Goal: Information Seeking & Learning: Learn about a topic

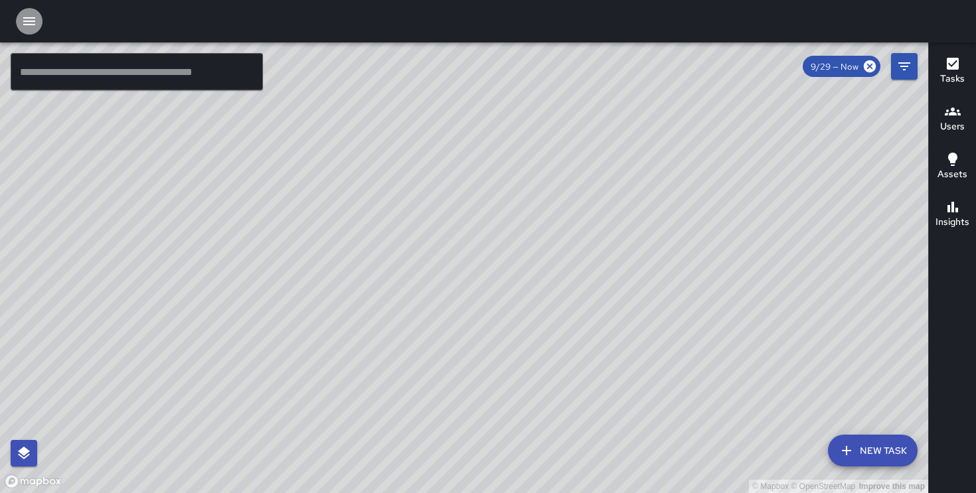
click at [29, 33] on button "button" at bounding box center [29, 21] width 27 height 27
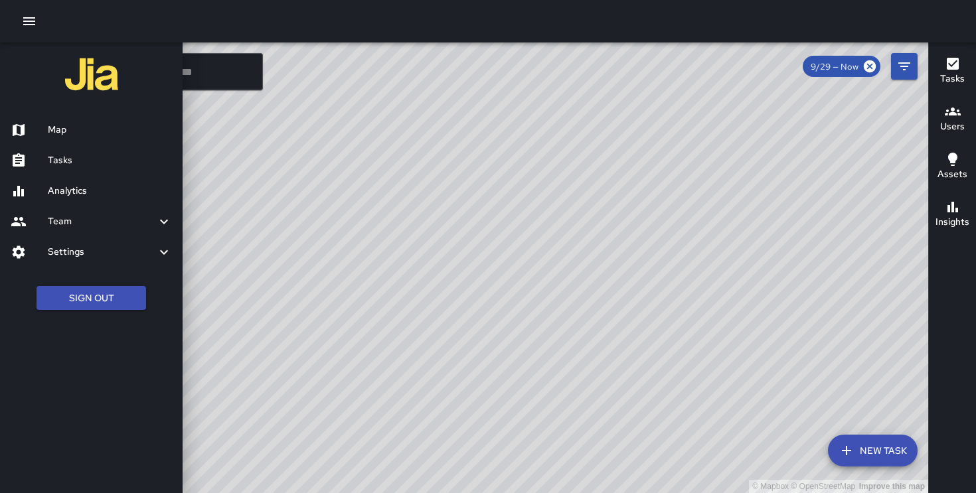
click at [92, 191] on h6 "Analytics" at bounding box center [110, 191] width 124 height 15
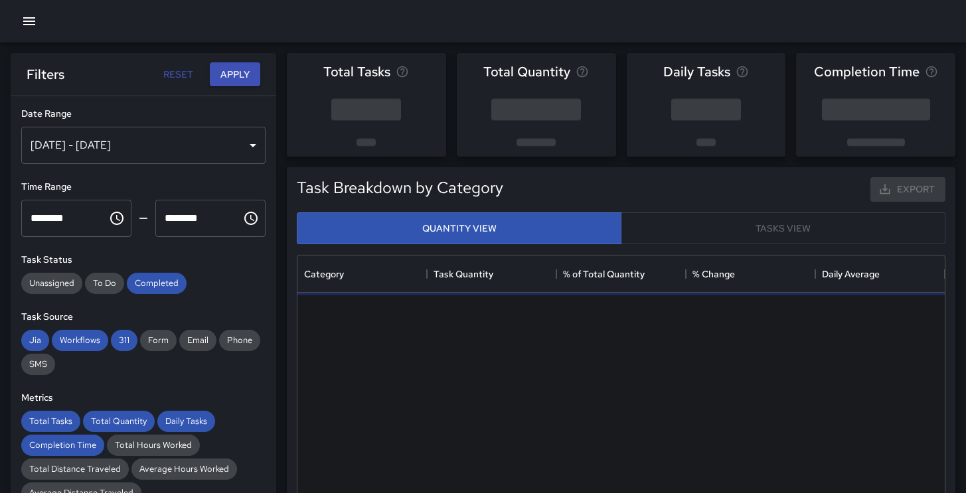
scroll to position [387, 637]
click at [219, 140] on div "[DATE] - [DATE]" at bounding box center [143, 145] width 244 height 37
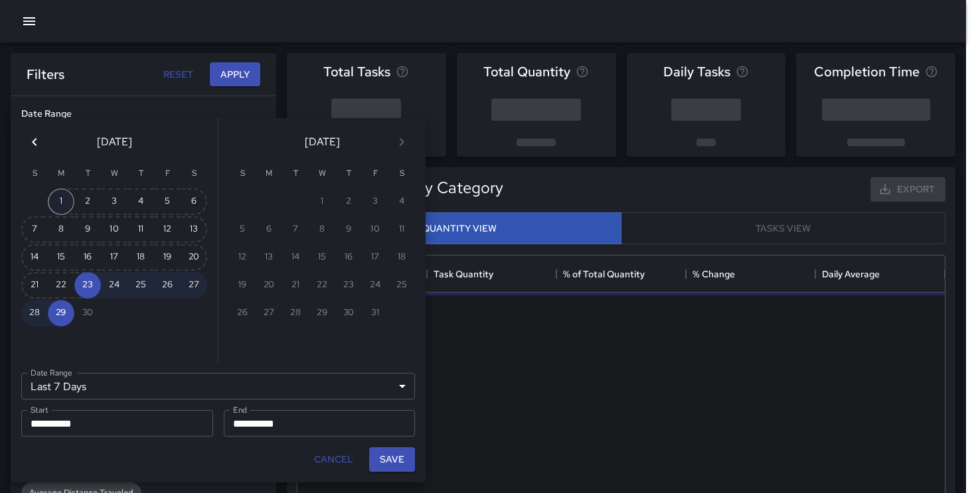
click at [69, 198] on button "1" at bounding box center [61, 202] width 27 height 27
type input "******"
type input "**********"
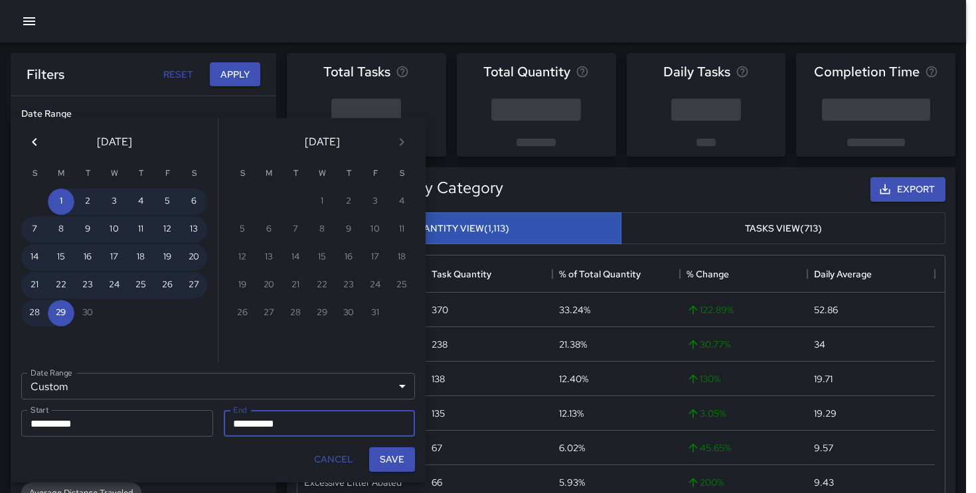
click at [407, 472] on div "Save" at bounding box center [392, 459] width 56 height 35
click at [406, 469] on button "Save" at bounding box center [392, 459] width 46 height 25
type input "**********"
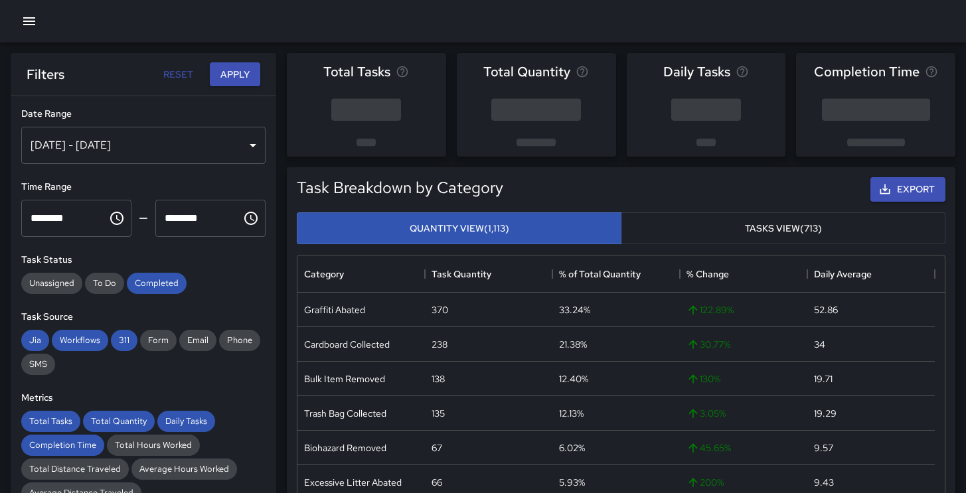
scroll to position [11, 11]
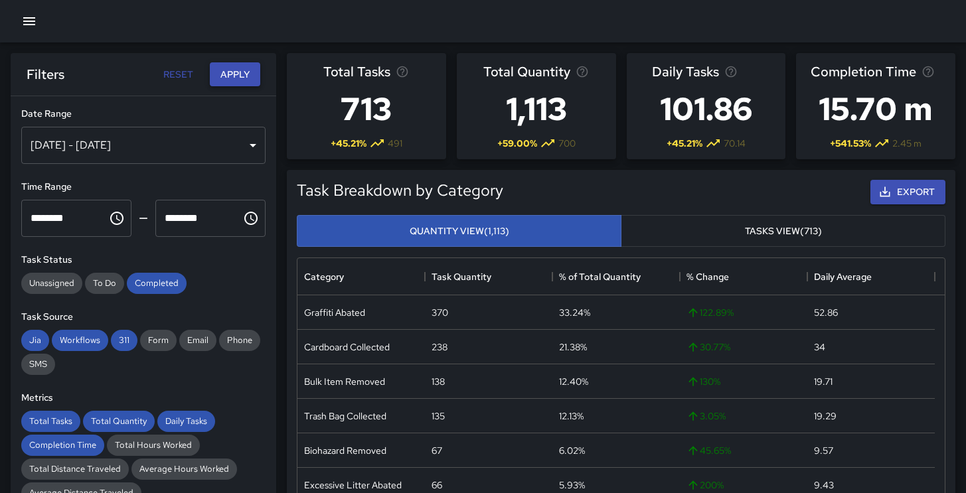
click at [227, 72] on button "Apply" at bounding box center [235, 74] width 50 height 25
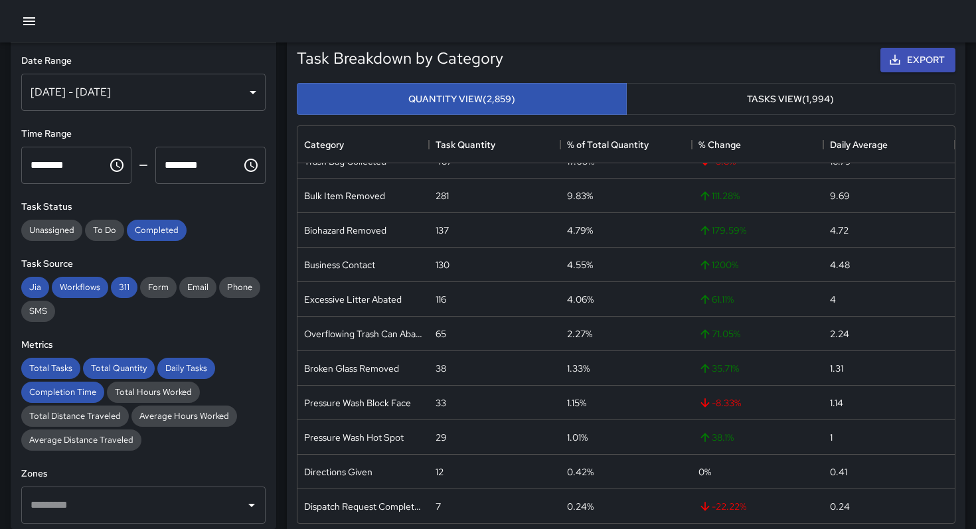
scroll to position [397, 657]
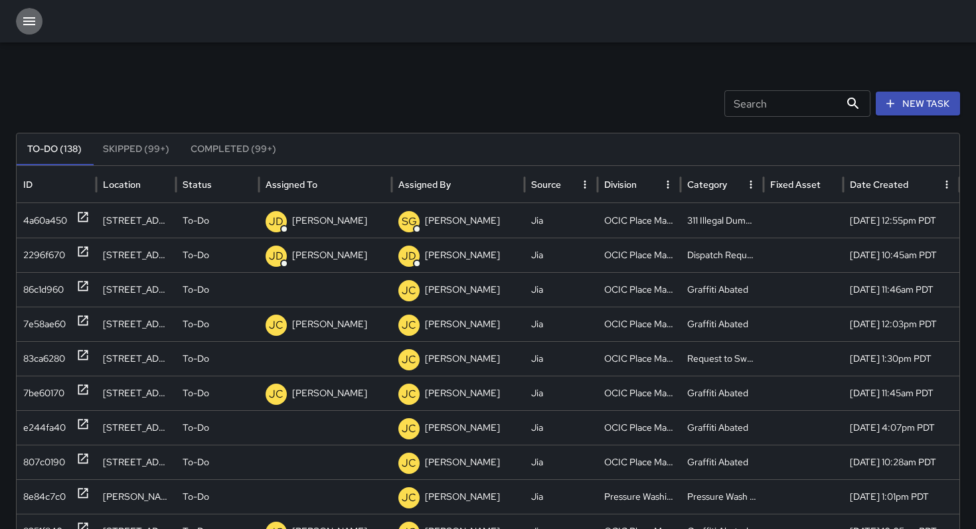
click at [23, 25] on icon "button" at bounding box center [29, 21] width 12 height 8
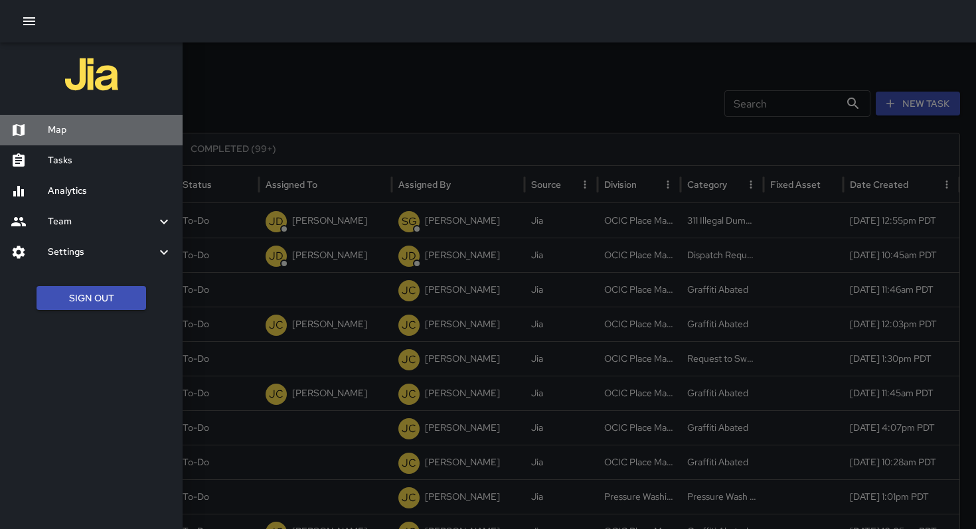
click at [90, 133] on h6 "Map" at bounding box center [110, 130] width 124 height 15
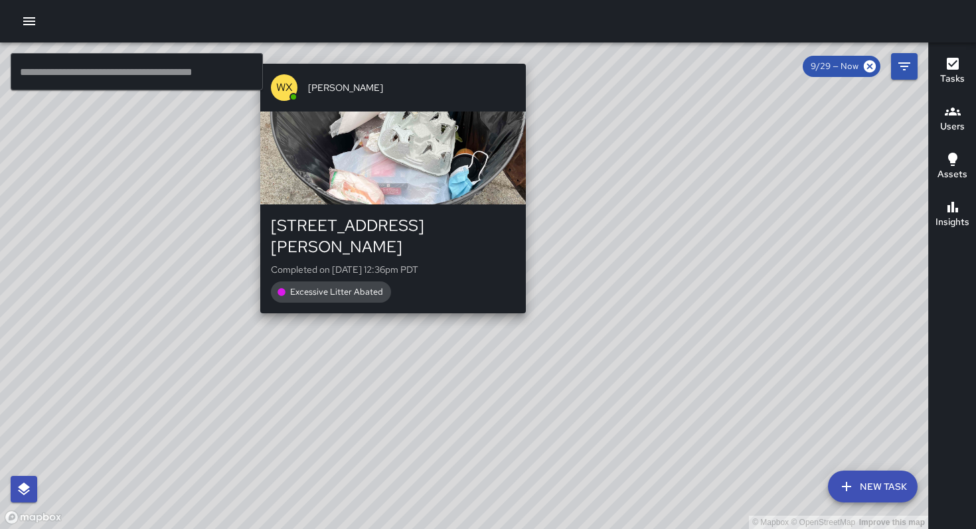
click at [386, 303] on div "© Mapbox © OpenStreetMap Improve this map WX Wenjie Xie 800 Harrison Street Com…" at bounding box center [464, 285] width 928 height 487
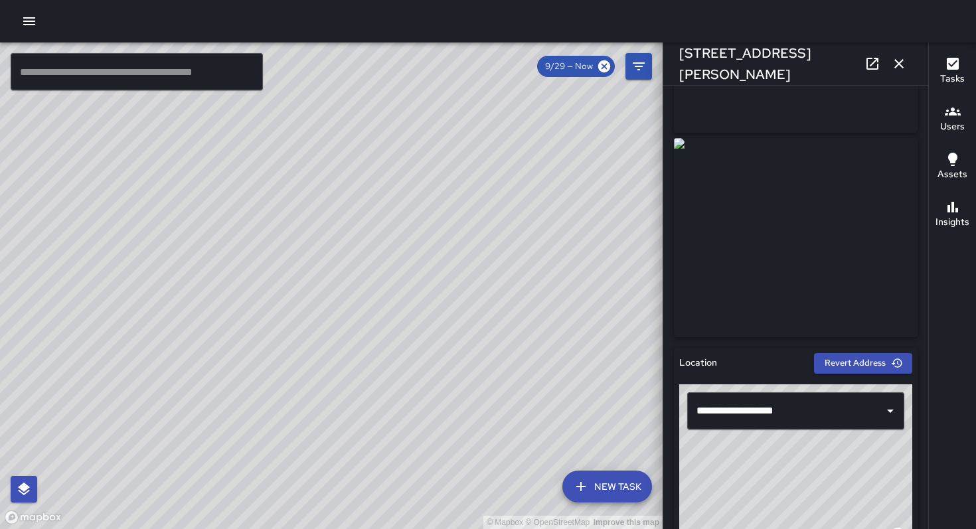
scroll to position [144, 0]
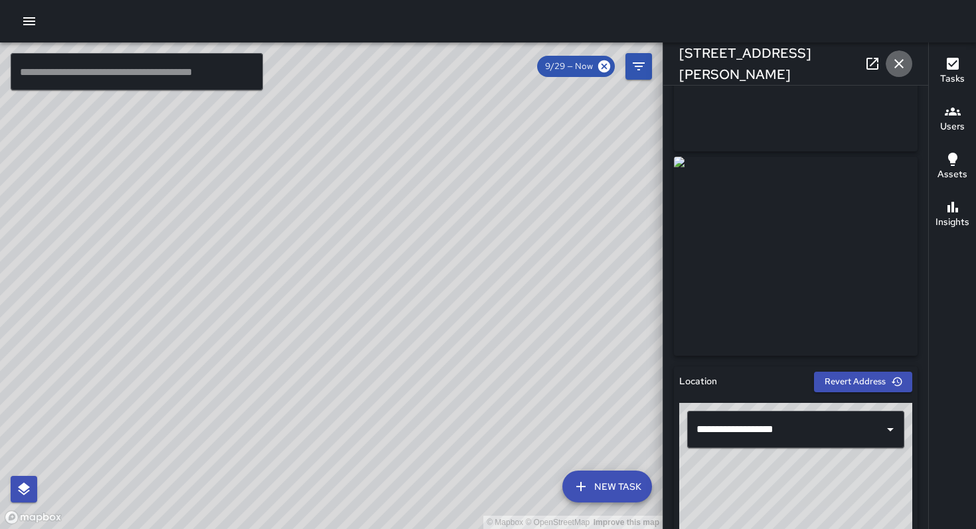
click at [897, 60] on icon "button" at bounding box center [899, 64] width 16 height 16
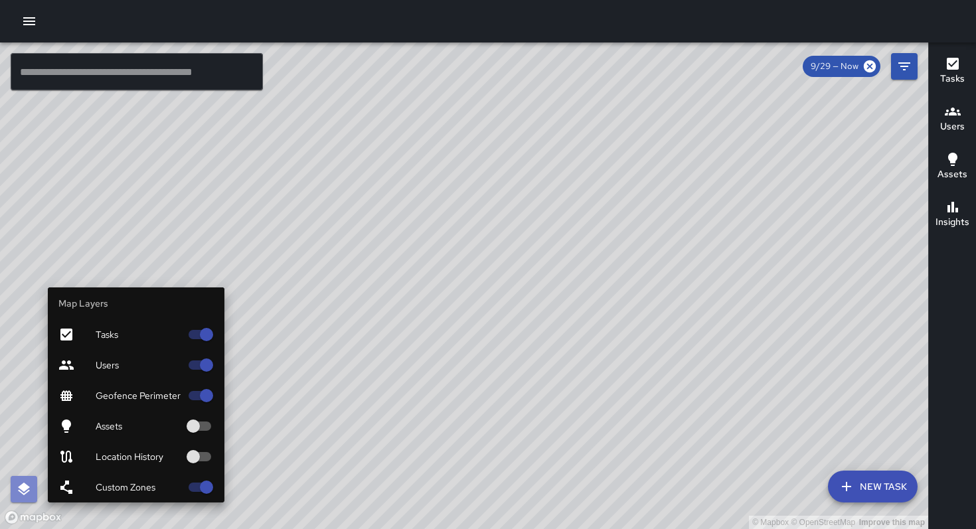
click at [26, 491] on icon "button" at bounding box center [24, 489] width 16 height 16
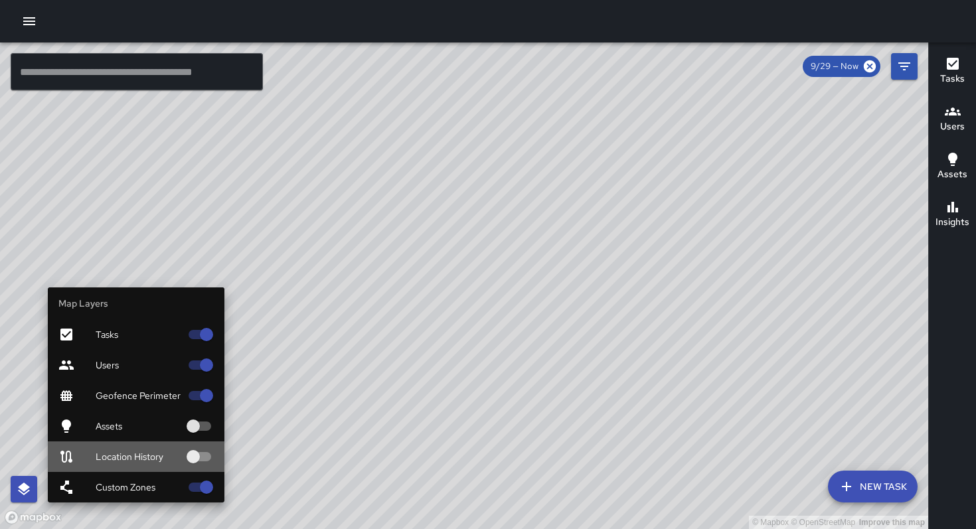
click at [117, 463] on div "Location History" at bounding box center [136, 456] width 177 height 31
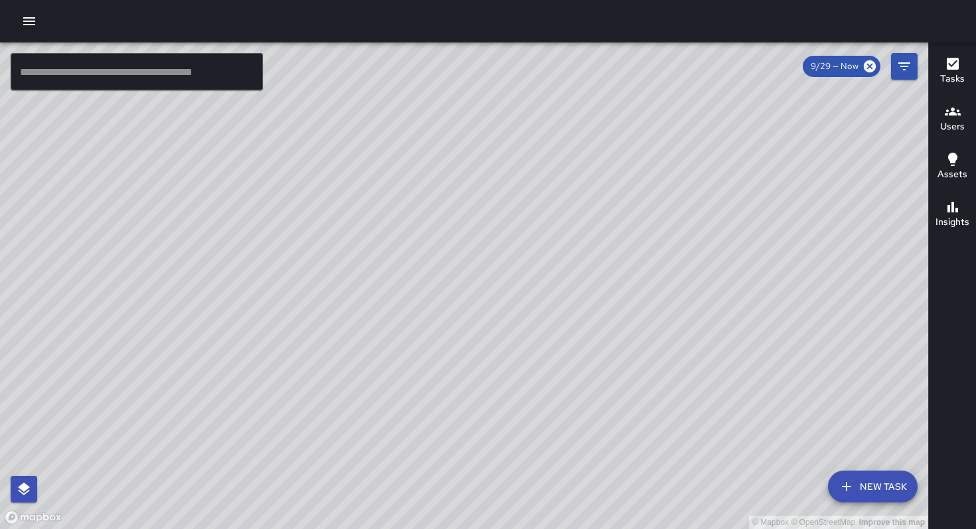
drag, startPoint x: 455, startPoint y: 374, endPoint x: 454, endPoint y: 317, distance: 56.4
click at [454, 317] on div "© Mapbox © OpenStreetMap Improve this map" at bounding box center [464, 285] width 928 height 487
drag, startPoint x: 450, startPoint y: 305, endPoint x: 421, endPoint y: 248, distance: 64.7
click at [421, 248] on div "© Mapbox © OpenStreetMap Improve this map" at bounding box center [464, 285] width 928 height 487
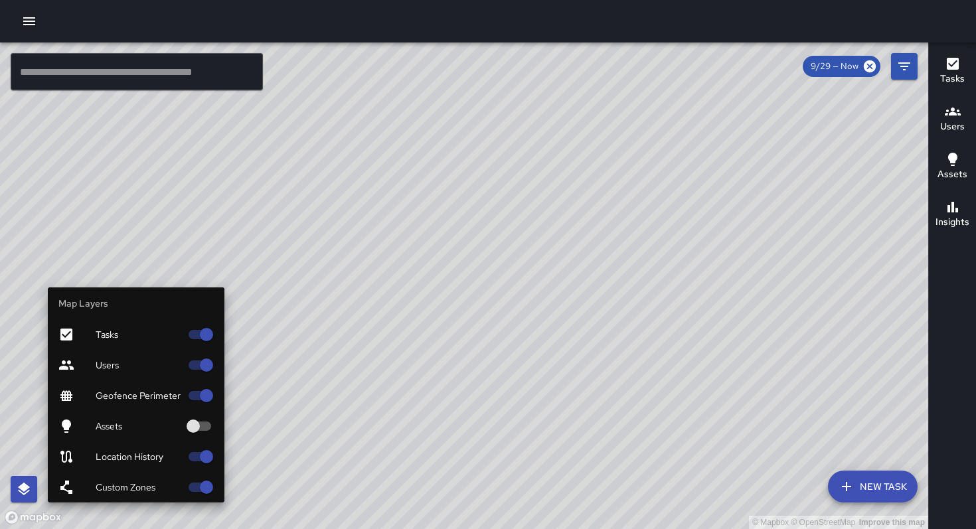
click at [31, 491] on icon "button" at bounding box center [24, 489] width 16 height 16
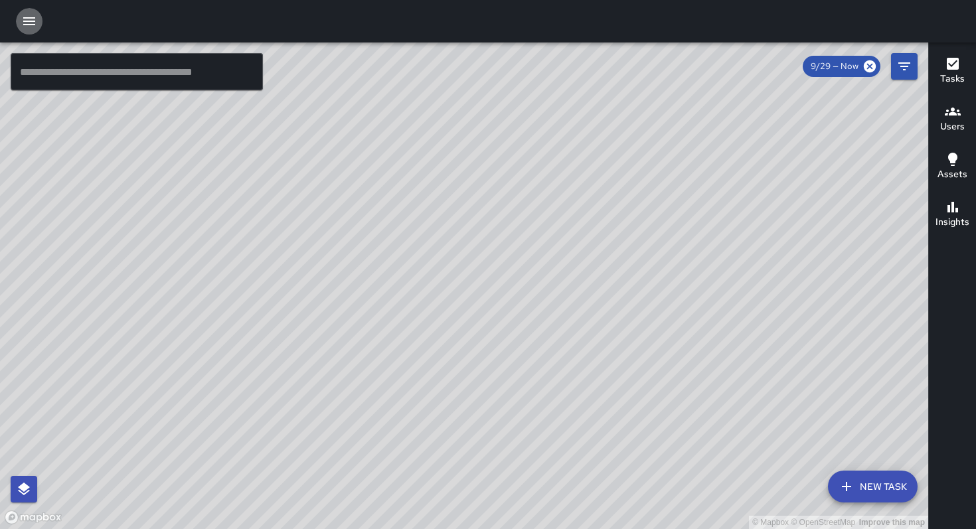
click at [24, 19] on icon "button" at bounding box center [29, 21] width 16 height 16
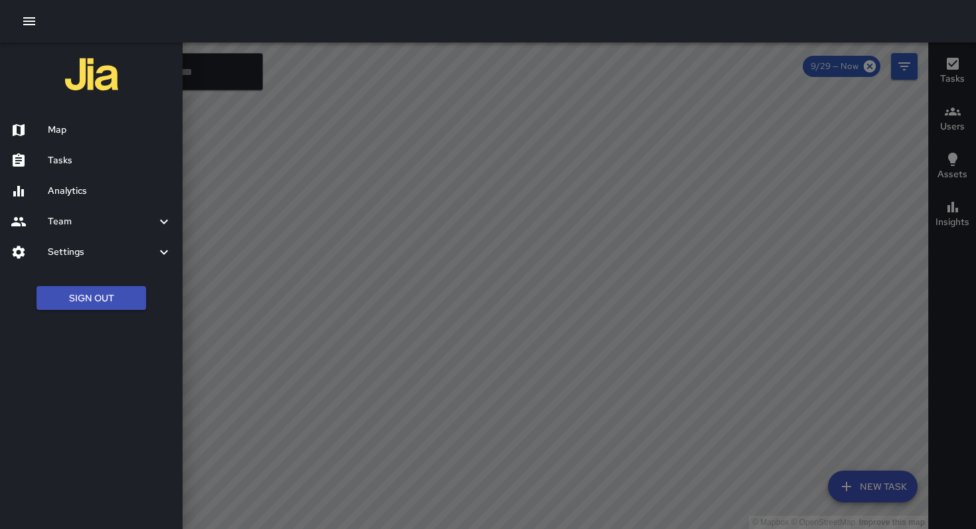
click at [252, 139] on div at bounding box center [488, 264] width 976 height 529
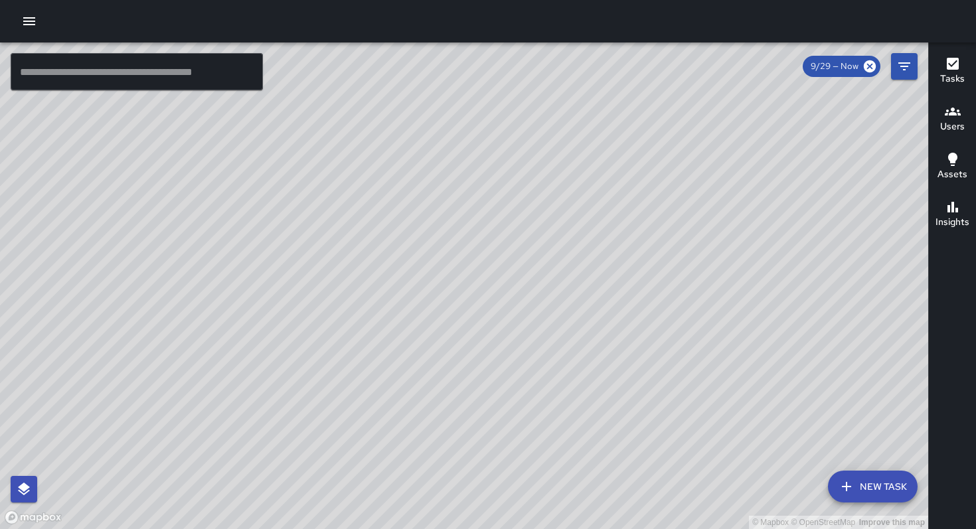
click at [31, 3] on div at bounding box center [488, 21] width 976 height 42
click at [29, 17] on icon "button" at bounding box center [29, 21] width 16 height 16
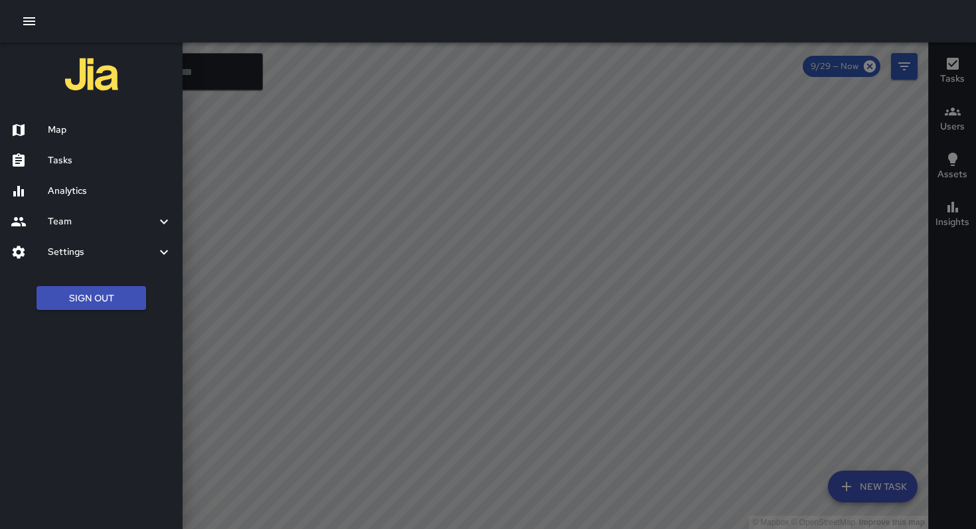
click at [70, 187] on h6 "Analytics" at bounding box center [110, 191] width 124 height 15
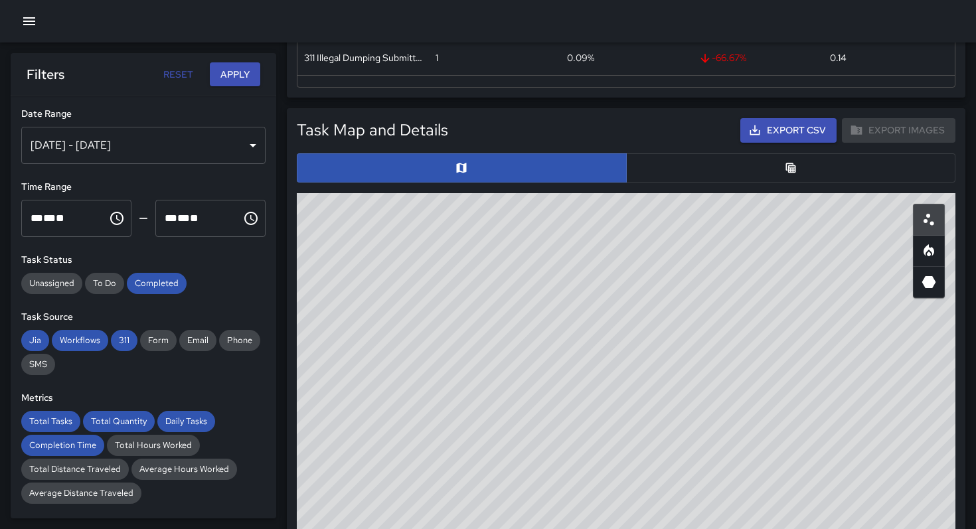
scroll to position [576, 0]
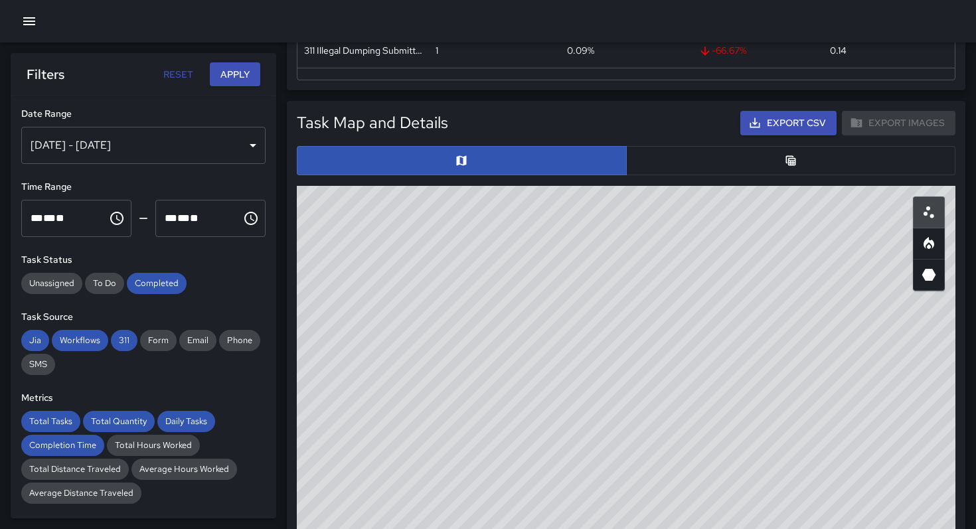
drag, startPoint x: 790, startPoint y: 361, endPoint x: 751, endPoint y: 217, distance: 149.1
click at [751, 217] on div "© Mapbox © OpenStreetMap Improve this map" at bounding box center [626, 451] width 659 height 531
drag, startPoint x: 627, startPoint y: 287, endPoint x: 655, endPoint y: 431, distance: 145.9
click at [655, 431] on div "© Mapbox © OpenStreetMap Improve this map" at bounding box center [626, 451] width 659 height 531
click at [931, 242] on icon "Heatmap" at bounding box center [928, 243] width 11 height 12
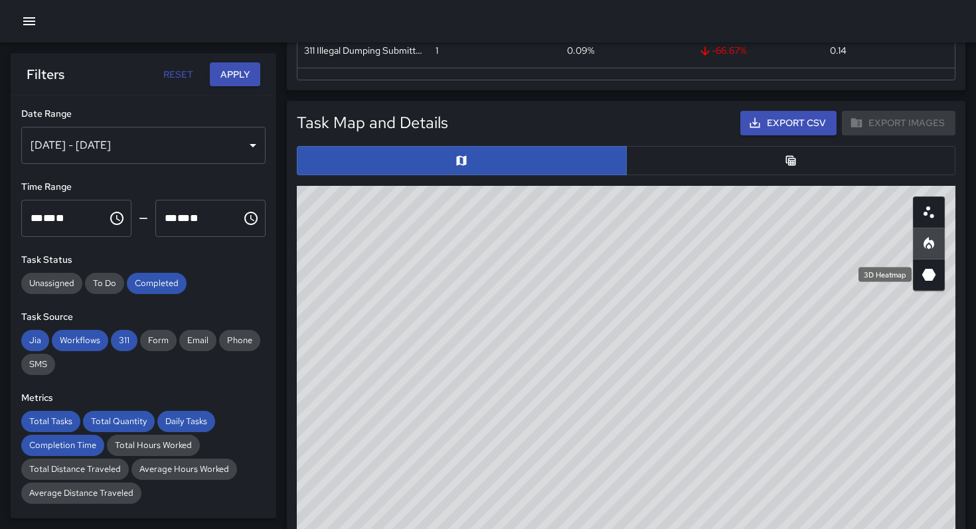
click at [934, 272] on icon "3D Heatmap" at bounding box center [929, 275] width 16 height 16
click at [931, 250] on icon "Heatmap" at bounding box center [929, 244] width 16 height 16
